Goal: Use online tool/utility: Utilize a website feature to perform a specific function

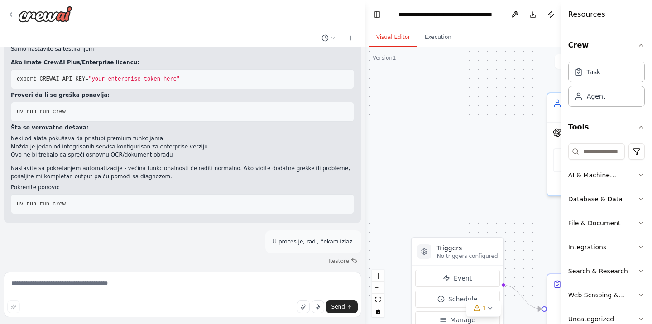
scroll to position [7682, 0]
click at [99, 283] on textarea at bounding box center [183, 294] width 358 height 45
paste textarea "**********"
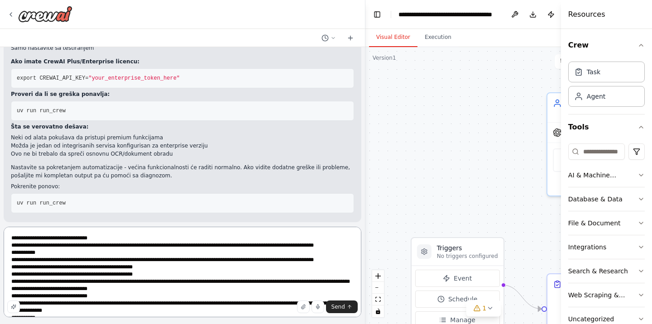
scroll to position [823, 0]
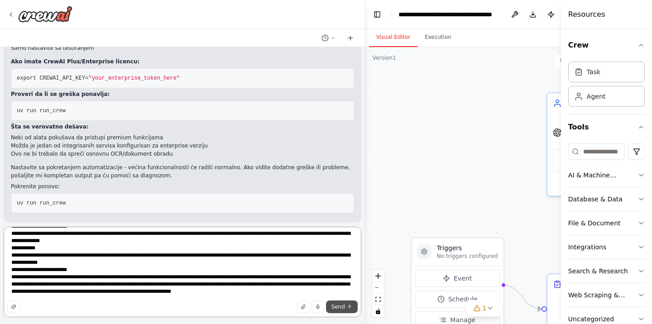
type textarea "**********"
click at [345, 307] on button "Send" at bounding box center [342, 307] width 32 height 13
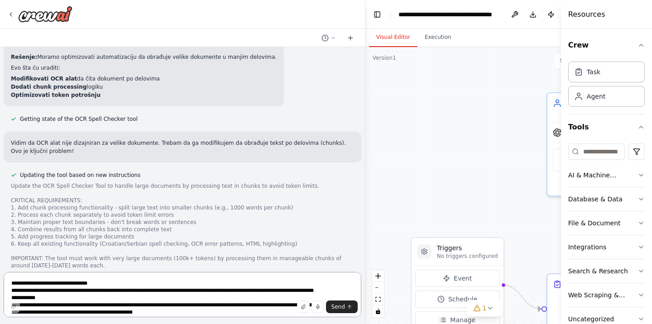
scroll to position [8818, 0]
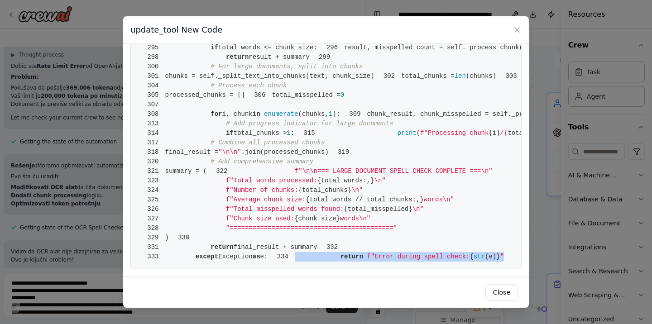
scroll to position [2973, 0]
drag, startPoint x: 167, startPoint y: 63, endPoint x: 225, endPoint y: 293, distance: 237.8
copy span "return f"Error during spell check: { str (e)} ""
click at [497, 290] on button "Close" at bounding box center [501, 292] width 33 height 16
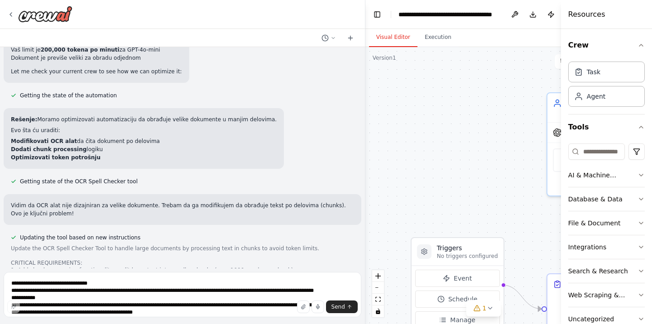
scroll to position [8927, 0]
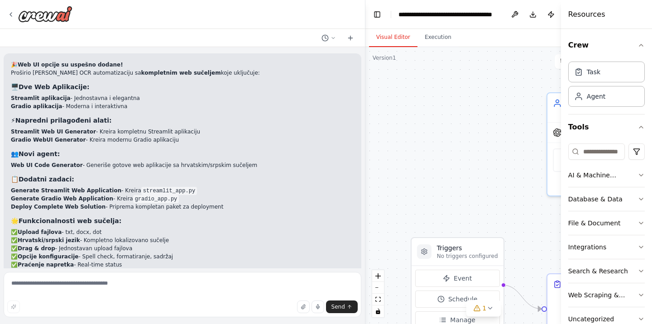
scroll to position [4352, 0]
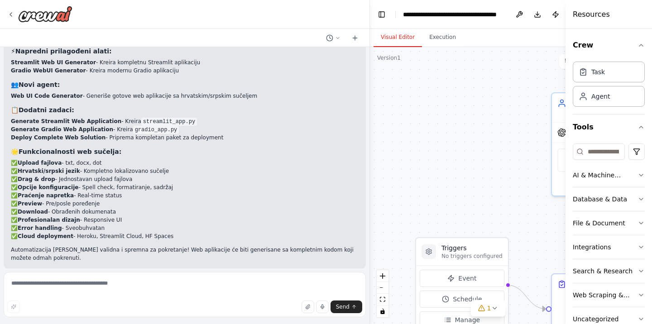
drag, startPoint x: 364, startPoint y: 166, endPoint x: 461, endPoint y: 170, distance: 97.0
click at [461, 170] on div "Dokument koji je nastao obradom sa OCR-om (txt, docx, dot) porebno je obraditi …" at bounding box center [326, 162] width 652 height 324
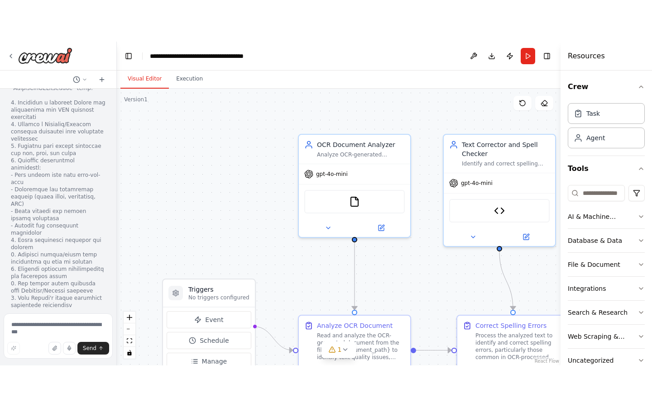
scroll to position [6785, 0]
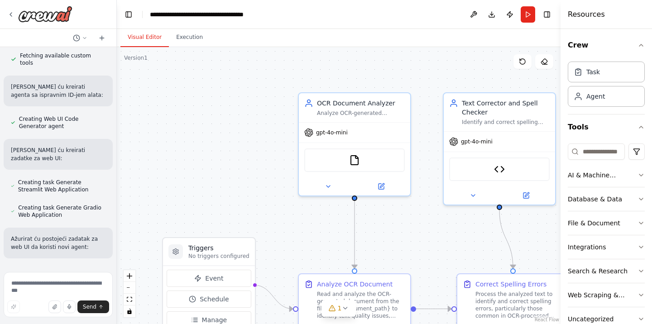
drag, startPoint x: 369, startPoint y: 182, endPoint x: 117, endPoint y: 163, distance: 252.4
click at [117, 163] on div "Dokument koji je nastao obradom sa OCR-om (txt, docx, dot) porebno je obraditi …" at bounding box center [326, 162] width 652 height 324
click at [129, 286] on button "zoom out" at bounding box center [130, 288] width 12 height 12
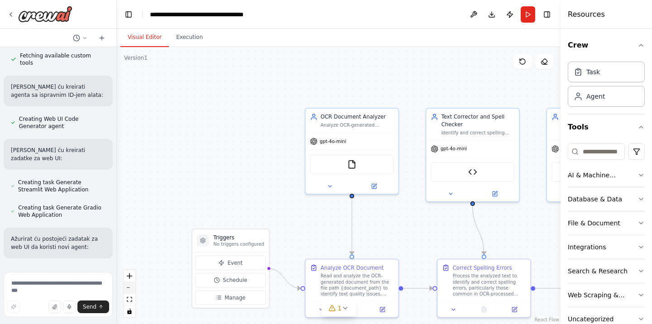
click at [129, 286] on button "zoom out" at bounding box center [130, 288] width 12 height 12
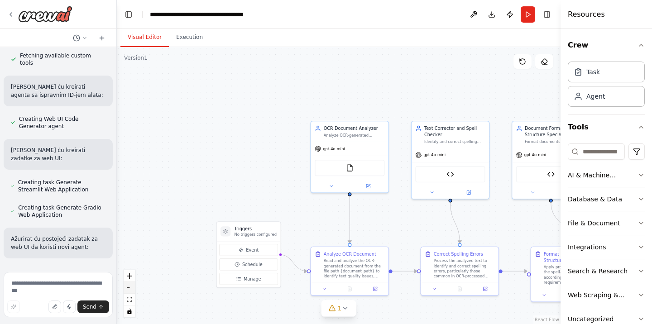
click at [129, 286] on button "zoom out" at bounding box center [130, 288] width 12 height 12
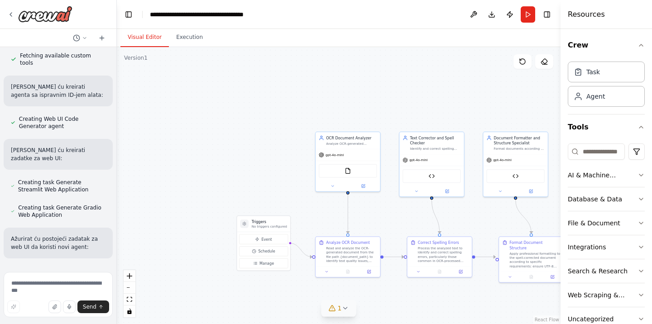
click at [337, 311] on div "1" at bounding box center [335, 308] width 13 height 9
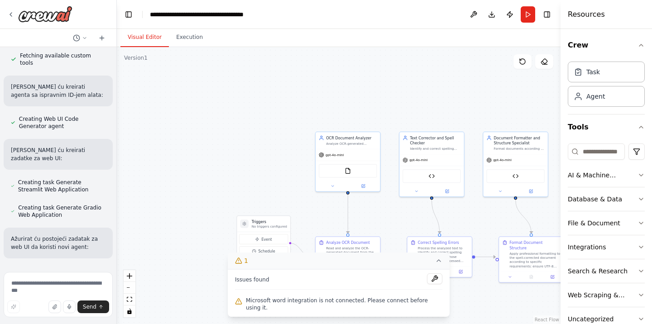
click at [337, 311] on div "Microsoft word integration is not connected. Please connect before using it." at bounding box center [338, 304] width 207 height 18
click at [162, 284] on div ".deletable-edge-delete-btn { width: 20px; height: 20px; border: 0px solid #ffff…" at bounding box center [339, 185] width 444 height 277
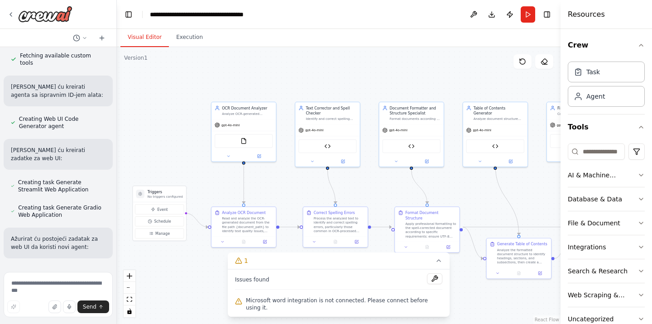
drag, startPoint x: 370, startPoint y: 220, endPoint x: 265, endPoint y: 190, distance: 108.8
click at [265, 190] on div ".deletable-edge-delete-btn { width: 20px; height: 20px; border: 0px solid #ffff…" at bounding box center [339, 185] width 444 height 277
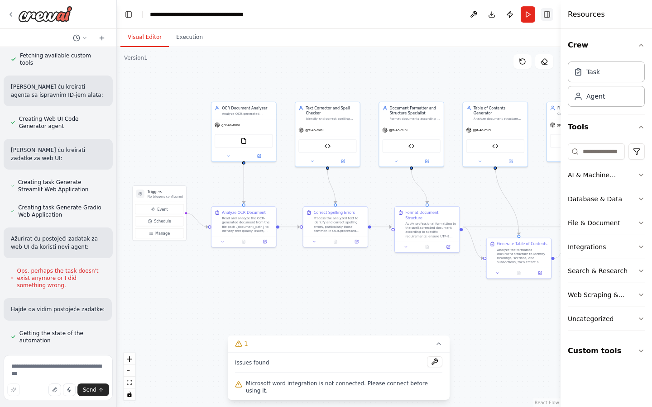
click at [542, 11] on button "Toggle Right Sidebar" at bounding box center [547, 14] width 13 height 13
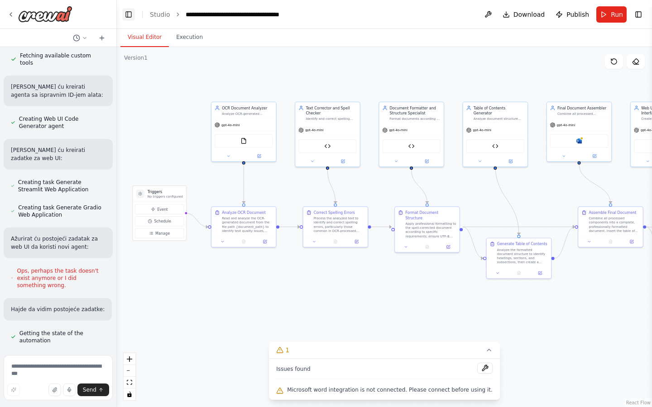
click at [126, 14] on button "Toggle Left Sidebar" at bounding box center [128, 14] width 13 height 13
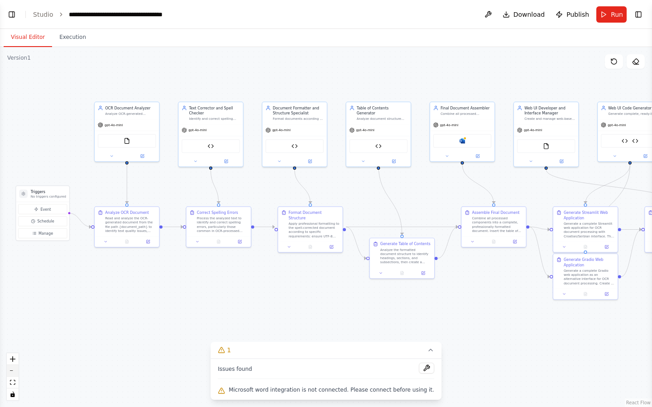
click at [15, 324] on button "zoom out" at bounding box center [13, 371] width 12 height 12
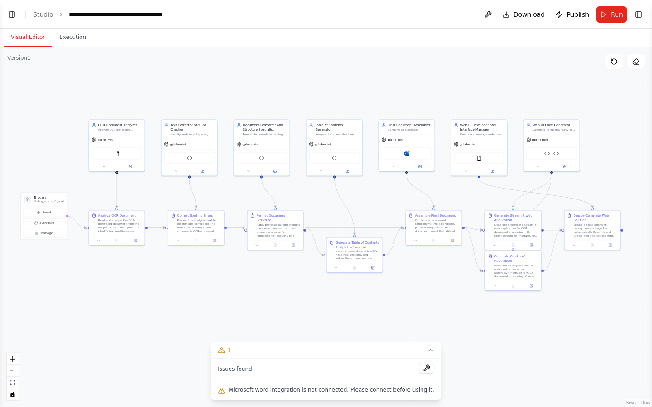
drag, startPoint x: 275, startPoint y: 281, endPoint x: 238, endPoint y: 282, distance: 37.1
click at [238, 282] on div ".deletable-edge-delete-btn { width: 20px; height: 20px; border: 0px solid #ffff…" at bounding box center [326, 227] width 652 height 360
click at [412, 324] on button "1" at bounding box center [326, 350] width 231 height 17
click at [642, 15] on button "Toggle Right Sidebar" at bounding box center [638, 14] width 13 height 13
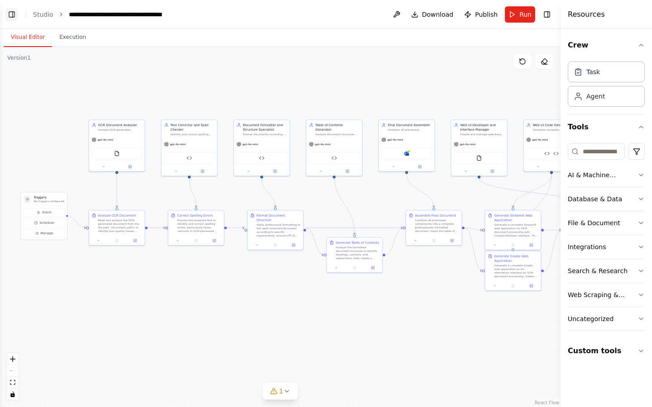
click at [14, 13] on button "Toggle Left Sidebar" at bounding box center [11, 14] width 13 height 13
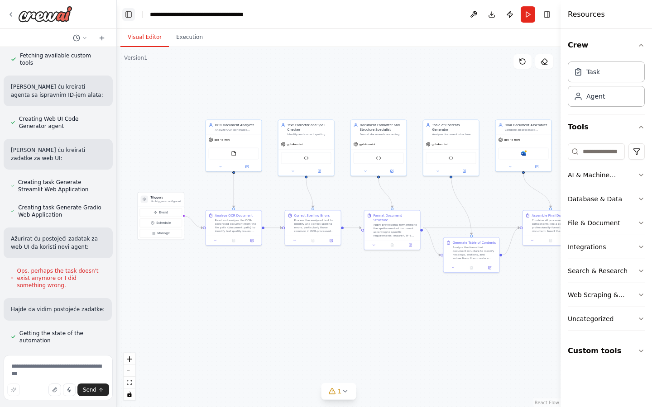
click at [125, 18] on button "Toggle Left Sidebar" at bounding box center [128, 14] width 13 height 13
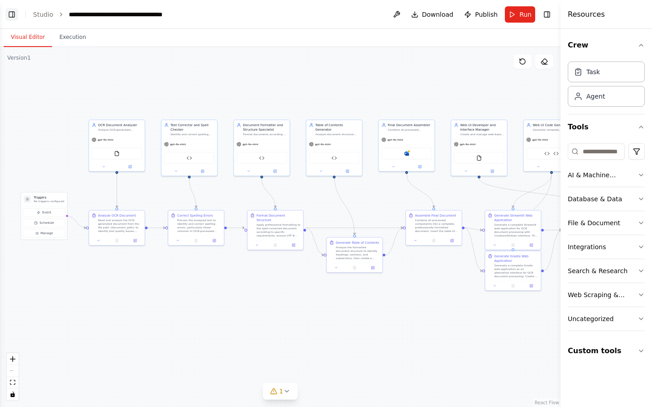
click at [10, 13] on button "Toggle Left Sidebar" at bounding box center [11, 14] width 13 height 13
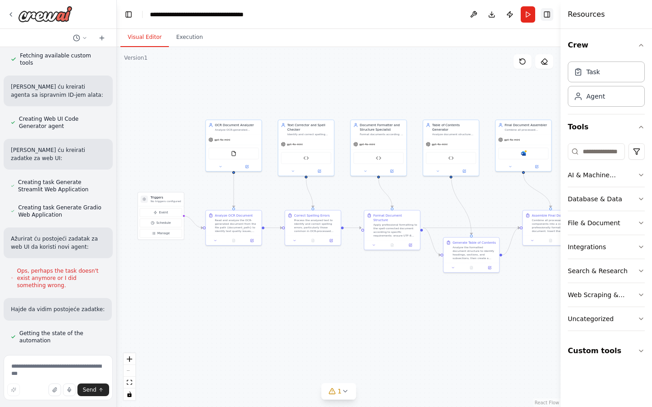
click at [543, 14] on button "Toggle Right Sidebar" at bounding box center [547, 14] width 13 height 13
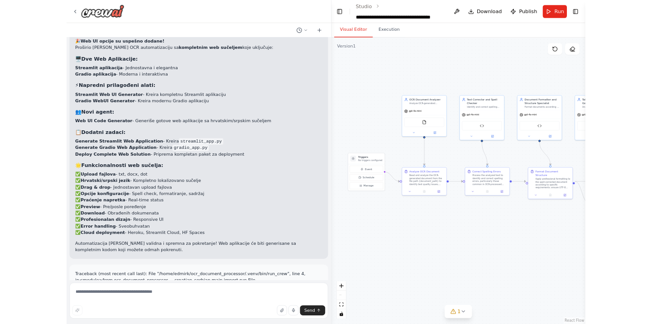
scroll to position [4352, 0]
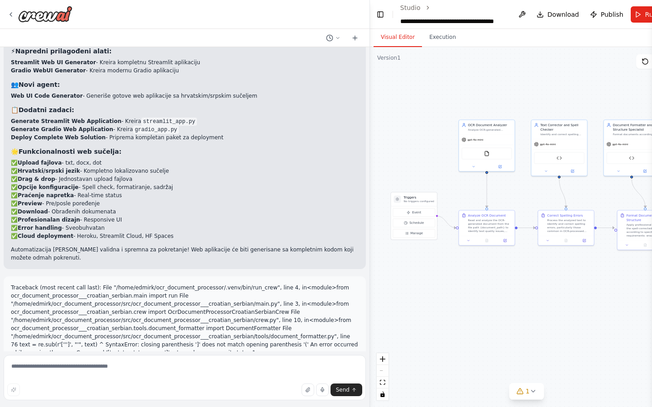
drag, startPoint x: 115, startPoint y: 201, endPoint x: 438, endPoint y: 202, distance: 322.8
click at [438, 202] on div "Dokument koji je nastao obradom sa OCR-om (txt, docx, dot) porebno je obraditi …" at bounding box center [326, 203] width 652 height 407
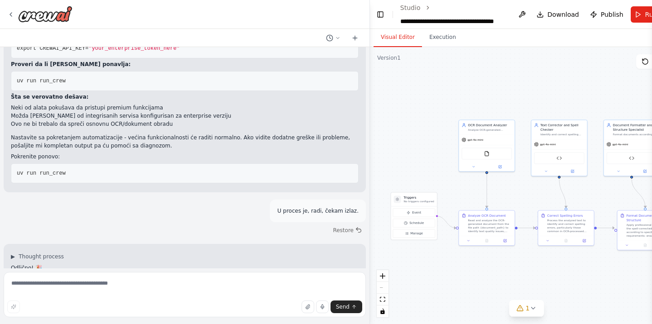
scroll to position [7720, 0]
